Goal: Obtain resource: Download file/media

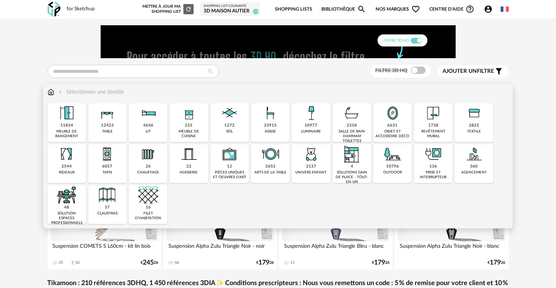
click at [71, 111] on img at bounding box center [67, 113] width 20 height 20
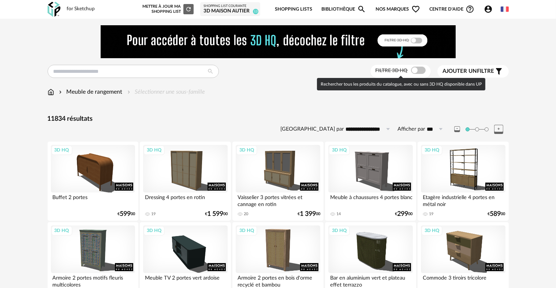
click at [418, 73] on span at bounding box center [418, 70] width 15 height 7
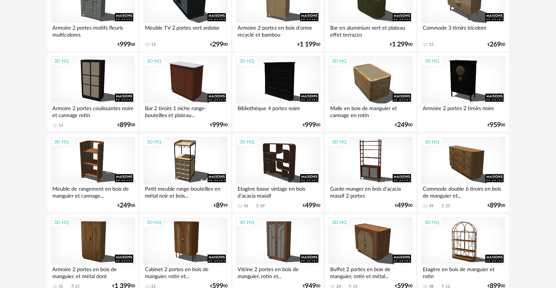
scroll to position [256, 0]
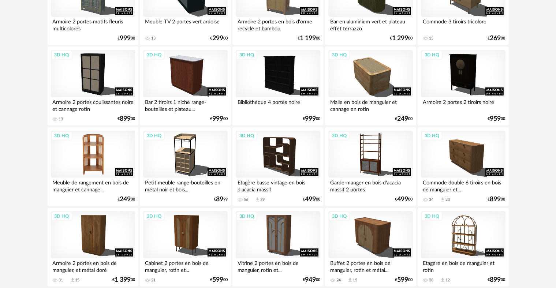
click at [105, 151] on div "3D HQ" at bounding box center [93, 155] width 84 height 48
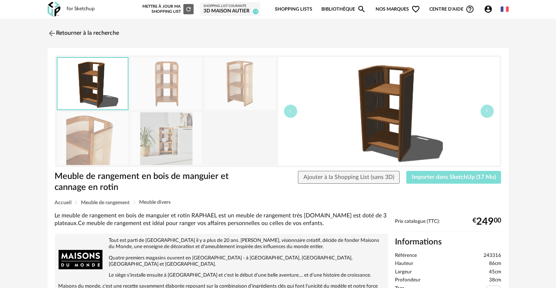
click at [461, 174] on span "Importer dans SketchUp (17 Mo)" at bounding box center [454, 177] width 84 height 6
click at [51, 34] on img at bounding box center [51, 33] width 11 height 11
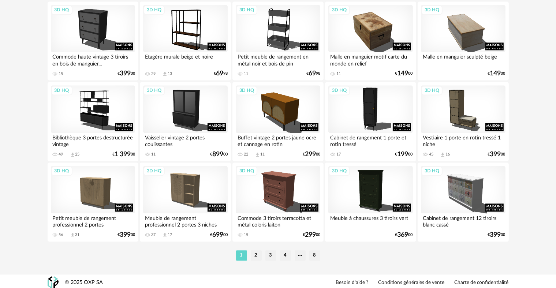
scroll to position [1513, 0]
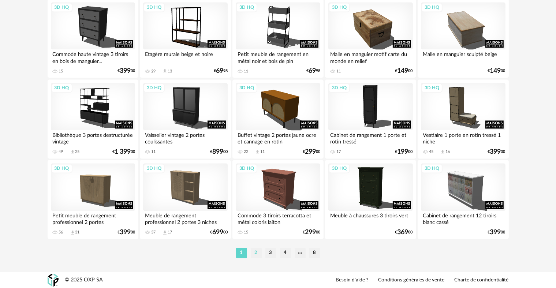
click at [258, 252] on li "2" at bounding box center [256, 253] width 11 height 10
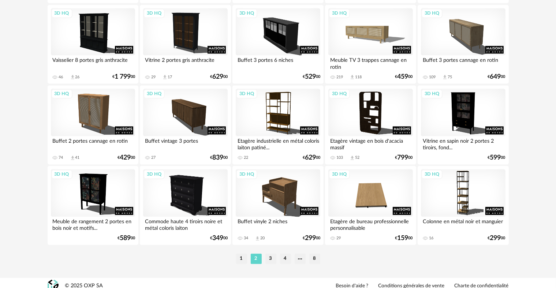
scroll to position [1513, 0]
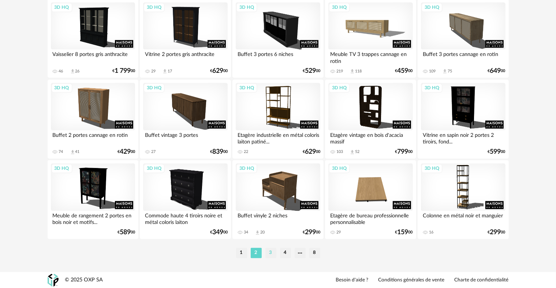
click at [269, 254] on li "3" at bounding box center [270, 253] width 11 height 10
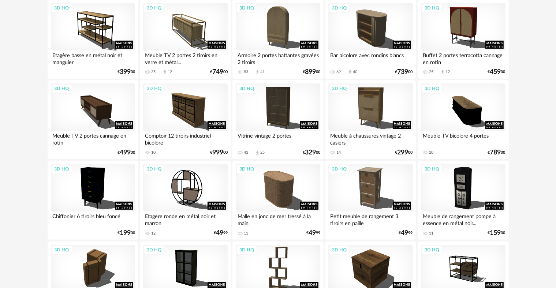
scroll to position [146, 0]
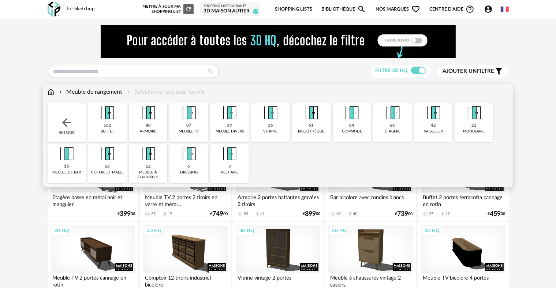
click at [51, 91] on img at bounding box center [51, 92] width 7 height 8
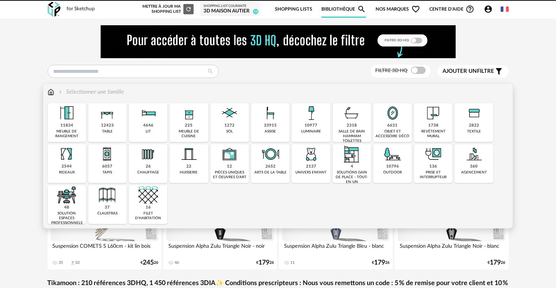
click at [308, 121] on img at bounding box center [311, 113] width 20 height 20
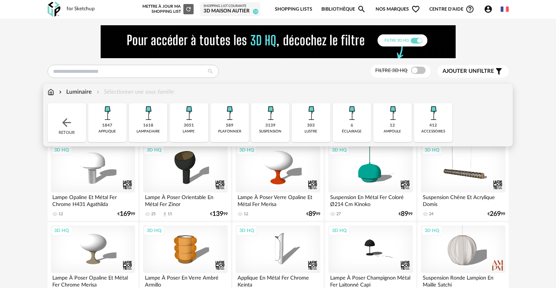
click at [190, 121] on img at bounding box center [189, 113] width 20 height 20
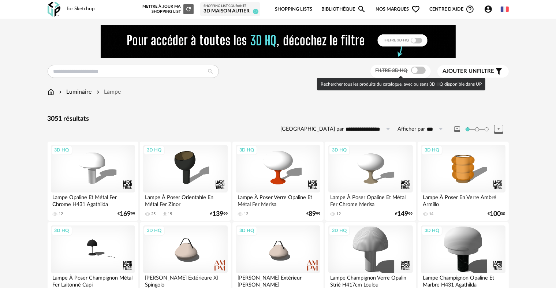
click at [418, 70] on span at bounding box center [418, 70] width 15 height 7
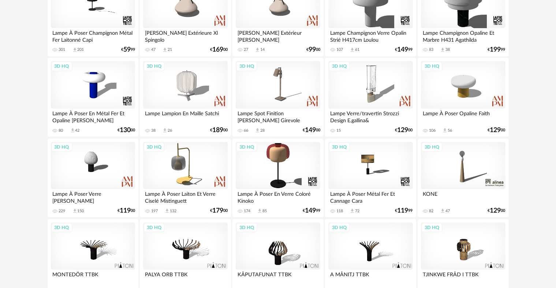
scroll to position [256, 0]
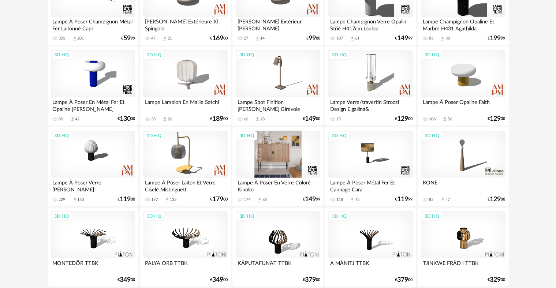
click at [278, 156] on div "3D HQ" at bounding box center [278, 155] width 84 height 48
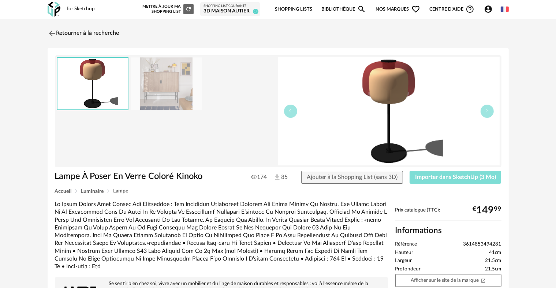
click at [417, 177] on span "Importer dans SketchUp (3 Mo)" at bounding box center [455, 177] width 81 height 6
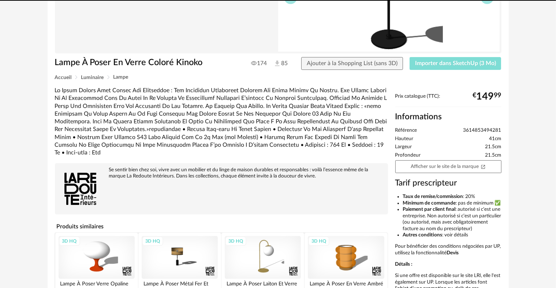
scroll to position [183, 0]
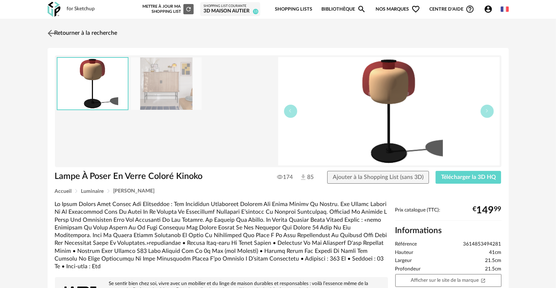
click at [55, 28] on img at bounding box center [51, 33] width 11 height 11
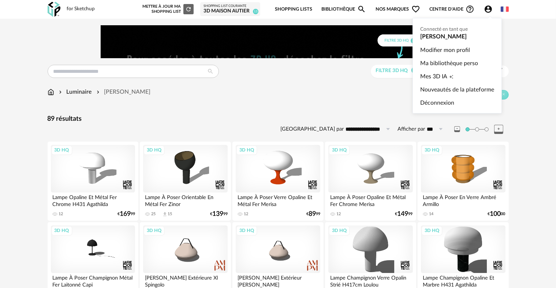
click at [488, 7] on icon "Account Circle icon" at bounding box center [488, 9] width 9 height 9
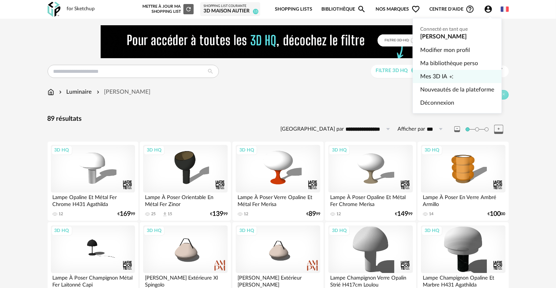
click at [480, 81] on link "Mes 3D IA Creation icon" at bounding box center [457, 76] width 74 height 13
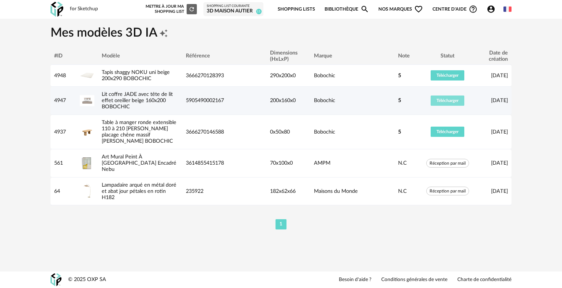
click at [442, 102] on span "Télécharger" at bounding box center [448, 100] width 22 height 4
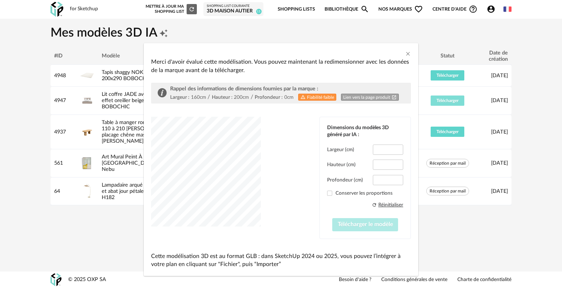
type input "*****"
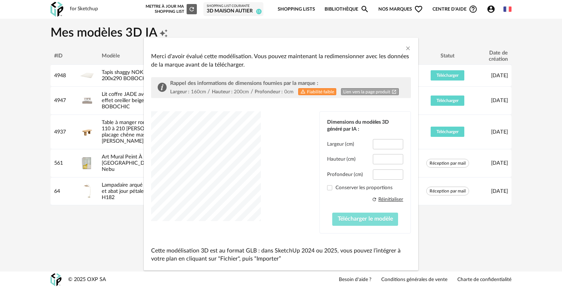
click at [358, 220] on span "Télécharger le modèle" at bounding box center [365, 219] width 55 height 6
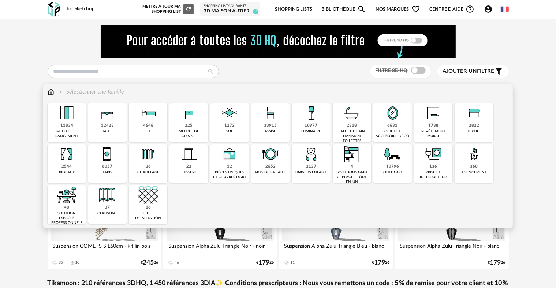
click at [351, 121] on img at bounding box center [352, 113] width 20 height 20
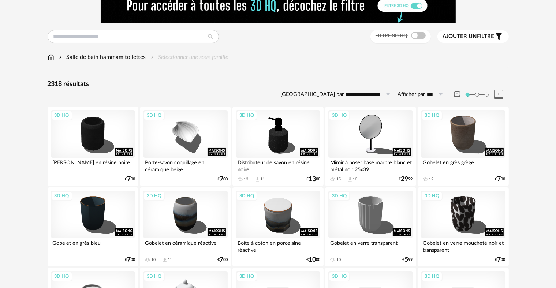
scroll to position [37, 0]
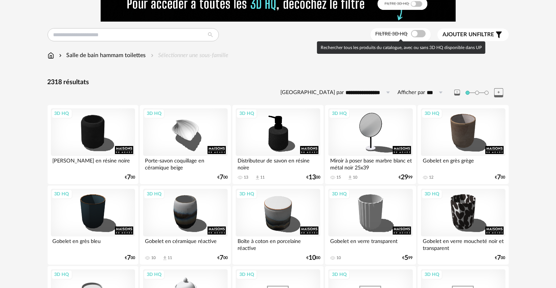
click at [423, 34] on span at bounding box center [418, 33] width 15 height 7
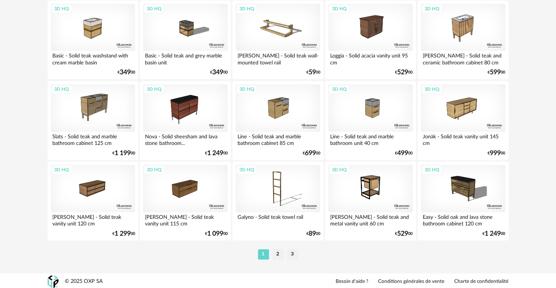
scroll to position [1513, 0]
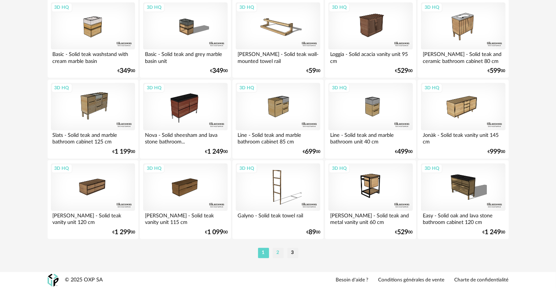
click at [275, 252] on li "2" at bounding box center [278, 253] width 11 height 10
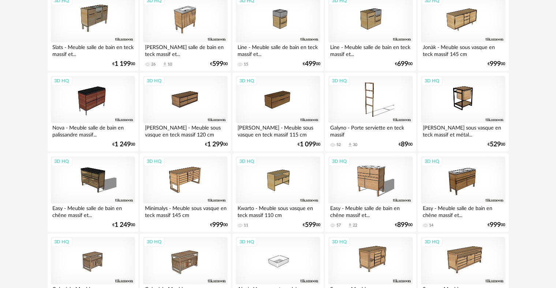
scroll to position [1501, 0]
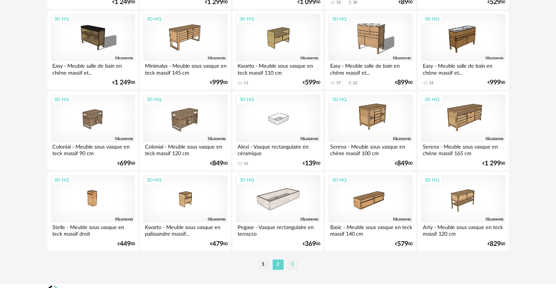
click at [288, 261] on li "3" at bounding box center [292, 265] width 11 height 10
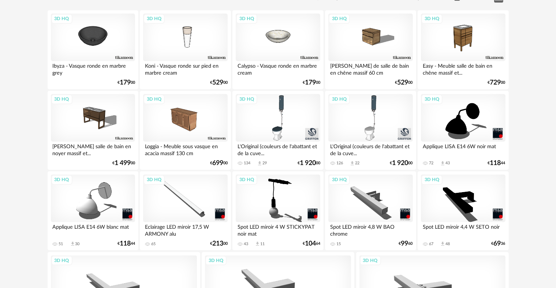
scroll to position [258, 0]
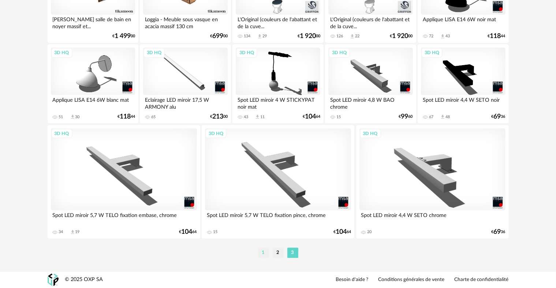
click at [263, 253] on li "1" at bounding box center [263, 253] width 11 height 10
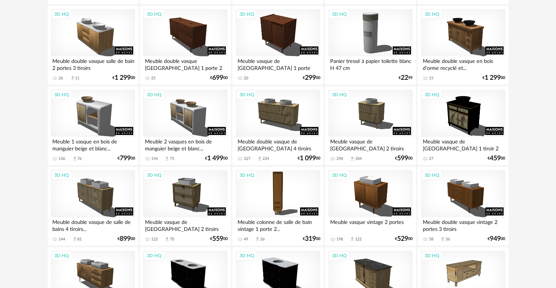
scroll to position [403, 0]
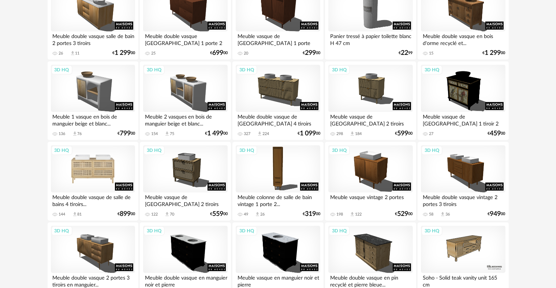
click at [116, 163] on div "3D HQ" at bounding box center [93, 169] width 84 height 48
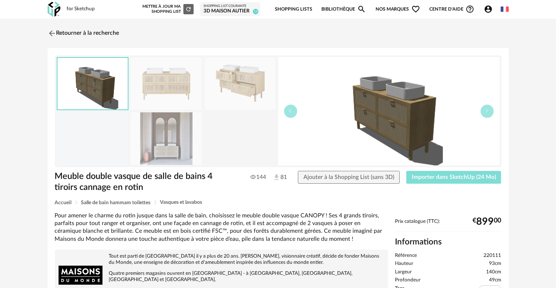
click at [440, 178] on span "Importer dans SketchUp (24 Mo)" at bounding box center [454, 177] width 84 height 6
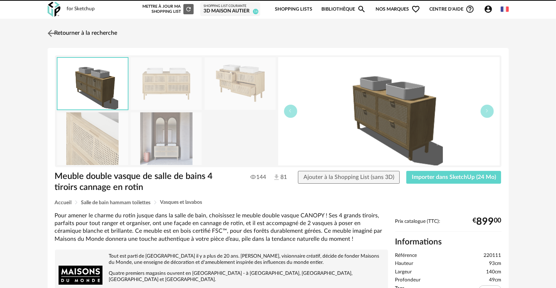
click at [53, 33] on img at bounding box center [51, 33] width 11 height 11
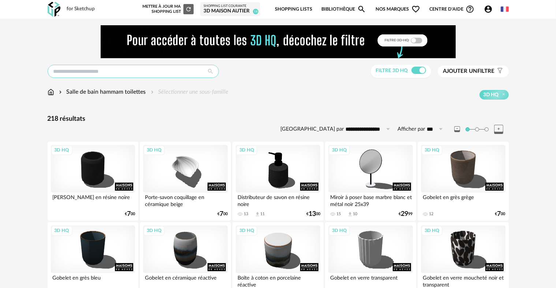
click at [90, 71] on input "text" at bounding box center [133, 71] width 171 height 13
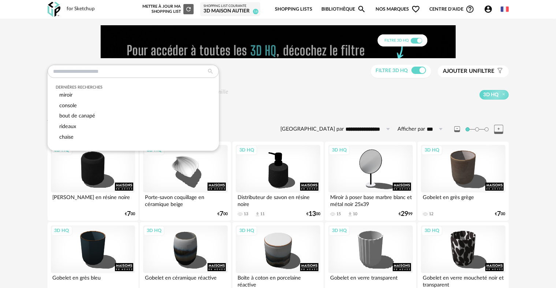
click at [292, 74] on div "Dernières recherches miroir console bout de canapé rideaux chaise Filtre 3D HQ …" at bounding box center [278, 72] width 461 height 14
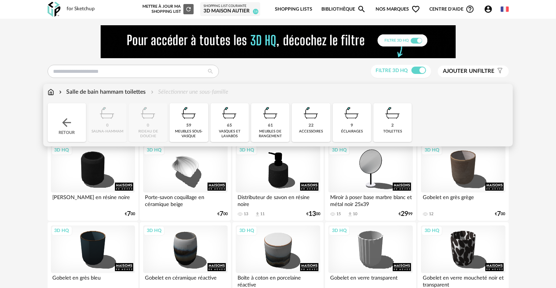
click at [51, 92] on img at bounding box center [51, 92] width 7 height 8
click at [71, 122] on img at bounding box center [66, 122] width 13 height 13
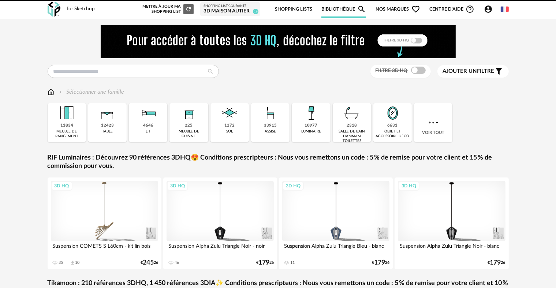
click at [347, 120] on img at bounding box center [352, 113] width 20 height 20
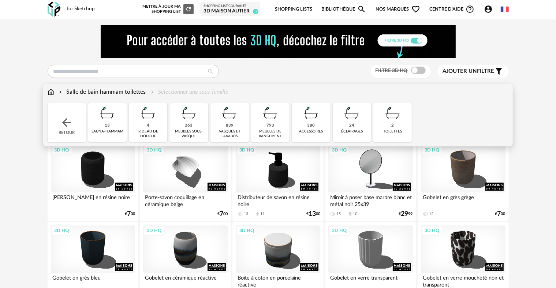
click at [51, 93] on img at bounding box center [51, 92] width 7 height 8
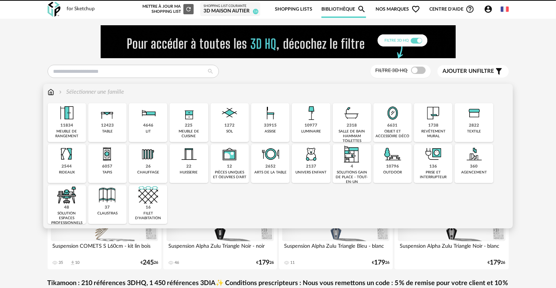
click at [444, 120] on div "1738 revêtement mural" at bounding box center [433, 122] width 38 height 39
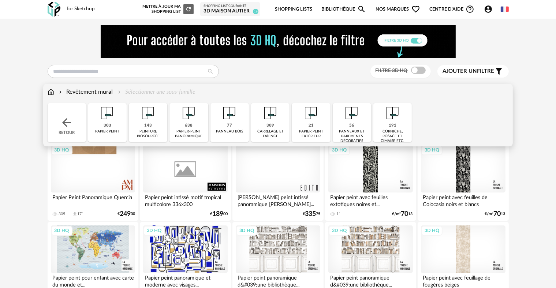
click at [261, 111] on img at bounding box center [271, 113] width 20 height 20
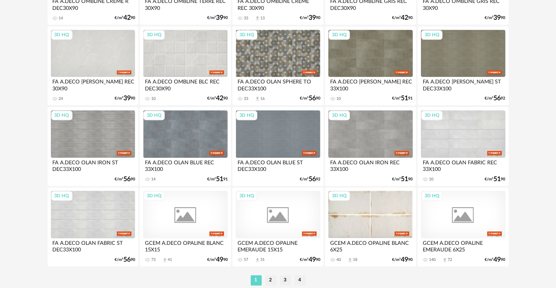
scroll to position [1513, 0]
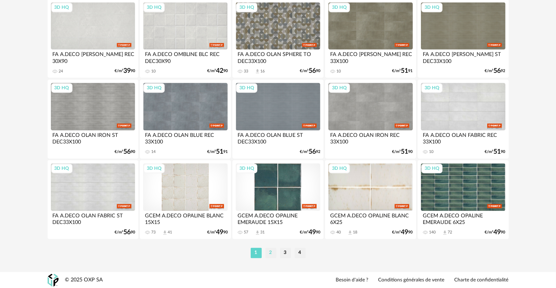
click at [267, 250] on li "2" at bounding box center [270, 253] width 11 height 10
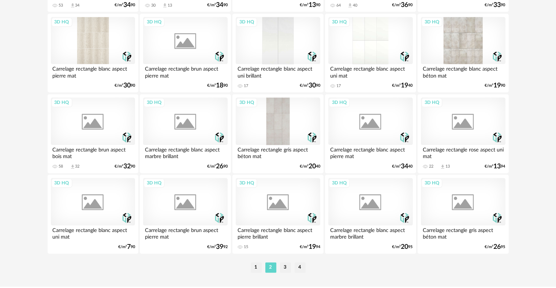
scroll to position [1501, 0]
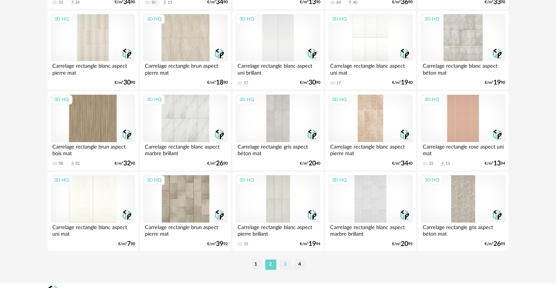
click at [284, 263] on li "3" at bounding box center [285, 265] width 11 height 10
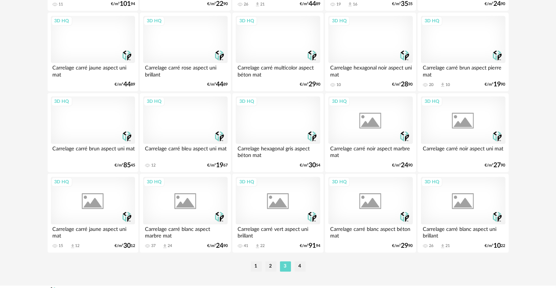
scroll to position [1501, 0]
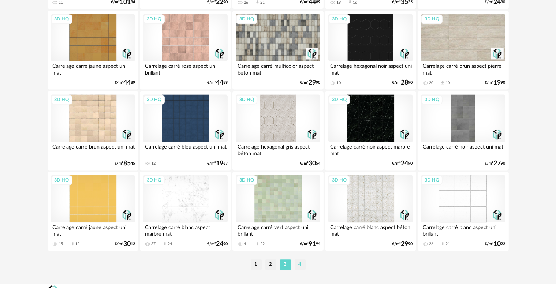
click at [303, 264] on li "4" at bounding box center [300, 265] width 11 height 10
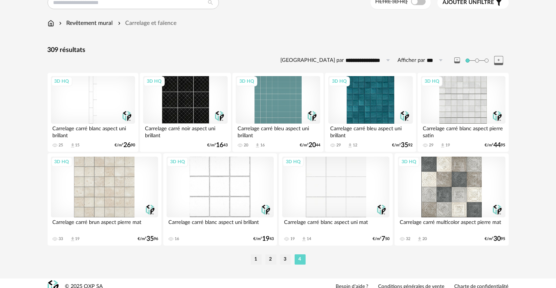
scroll to position [75, 0]
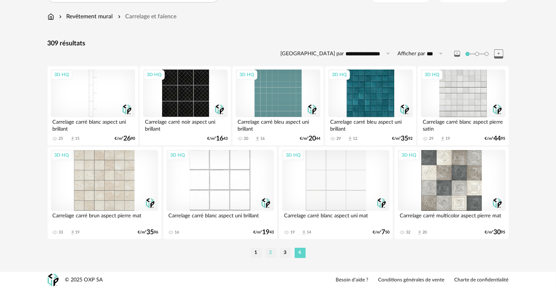
click at [273, 251] on li "2" at bounding box center [270, 253] width 11 height 10
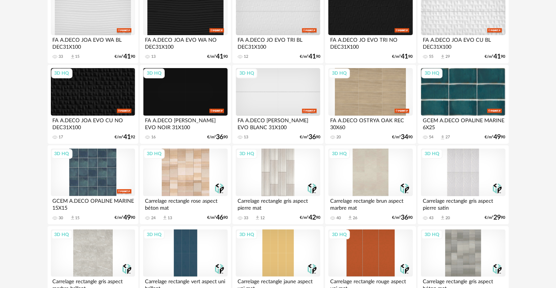
scroll to position [146, 0]
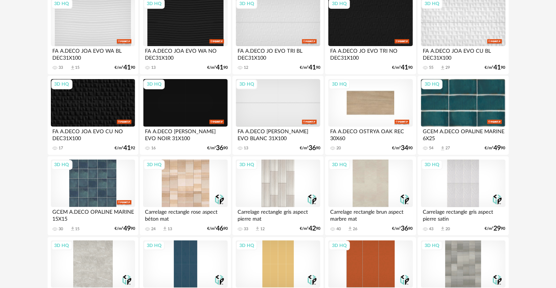
click at [384, 101] on div "3D HQ" at bounding box center [370, 103] width 84 height 48
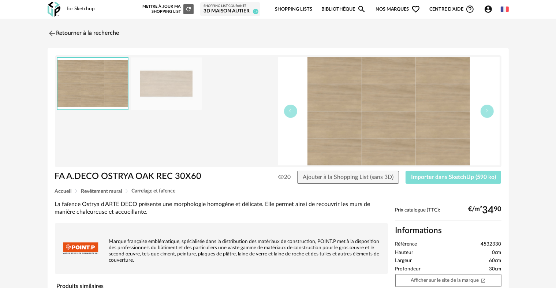
click at [419, 173] on button "Importer dans SketchUp (590 ko)" at bounding box center [454, 177] width 96 height 13
